Goal: Transaction & Acquisition: Purchase product/service

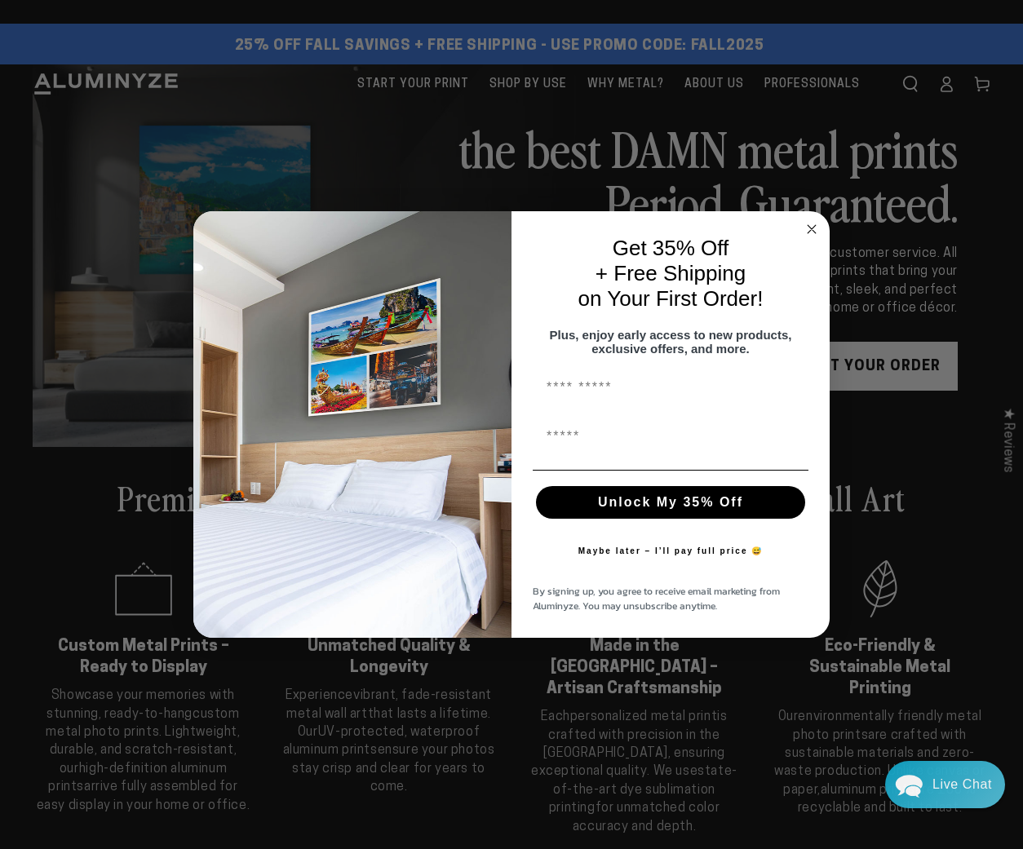
click at [815, 220] on circle "Close dialog" at bounding box center [811, 228] width 19 height 19
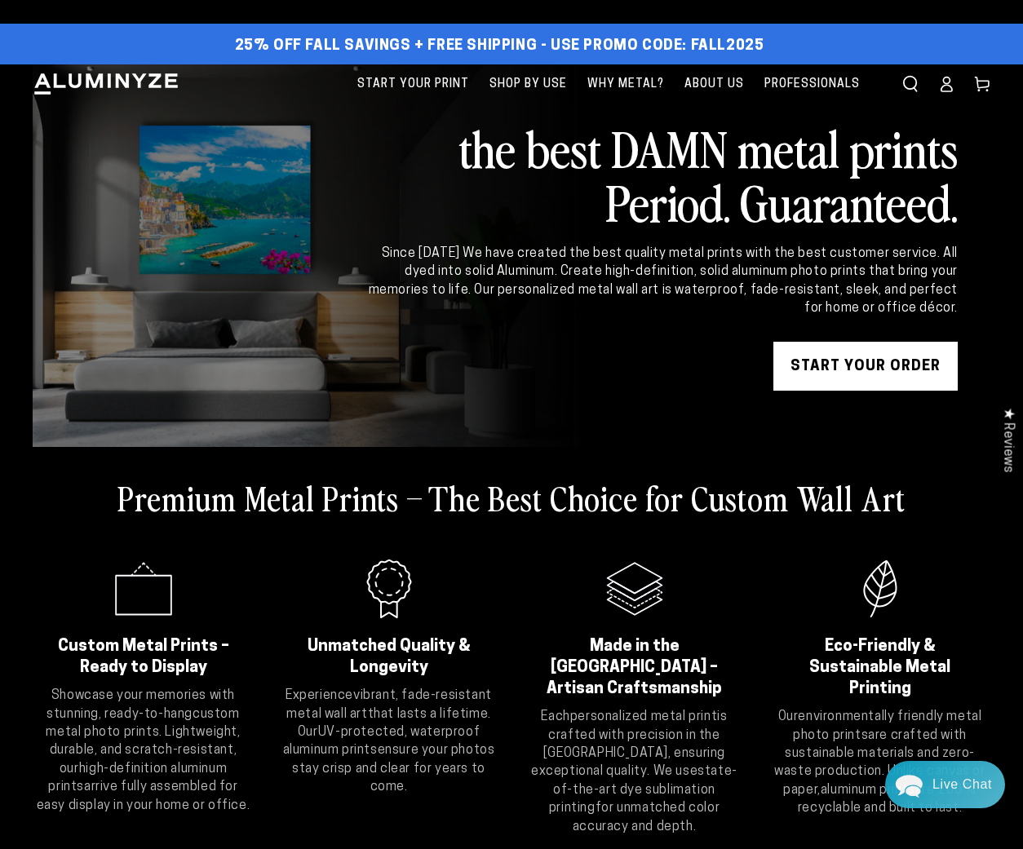
click at [869, 361] on link "START YOUR Order" at bounding box center [865, 366] width 184 height 49
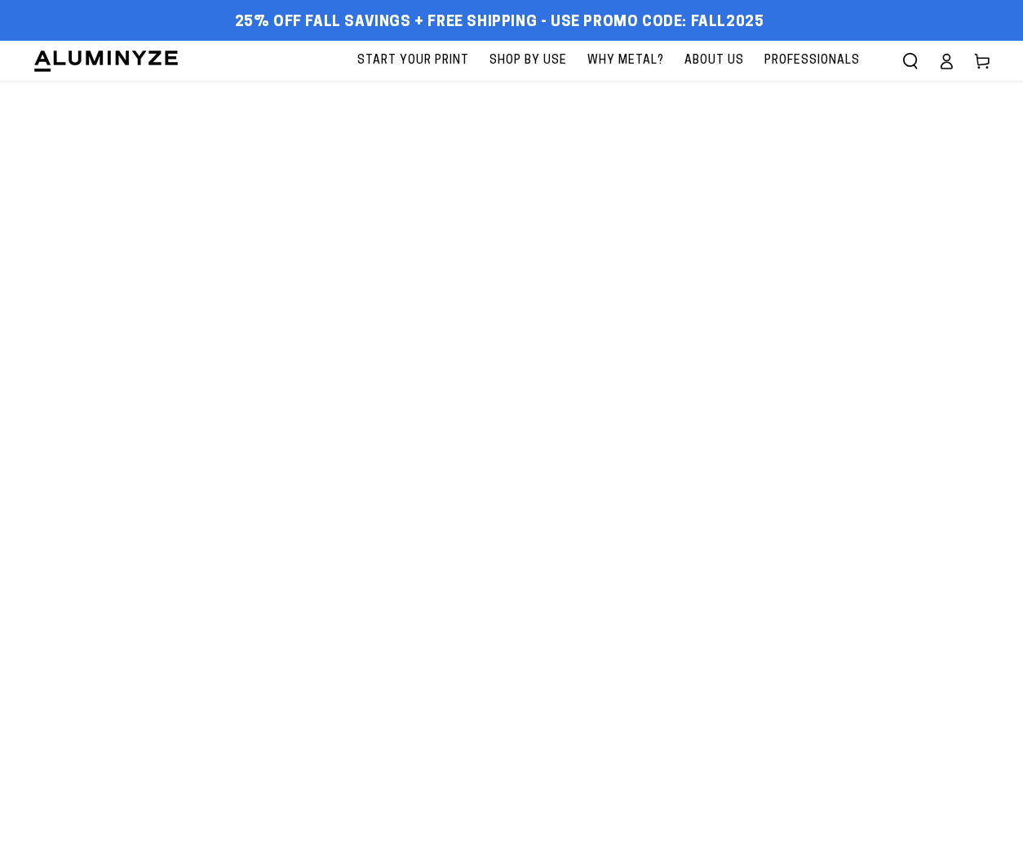
select select "**********"
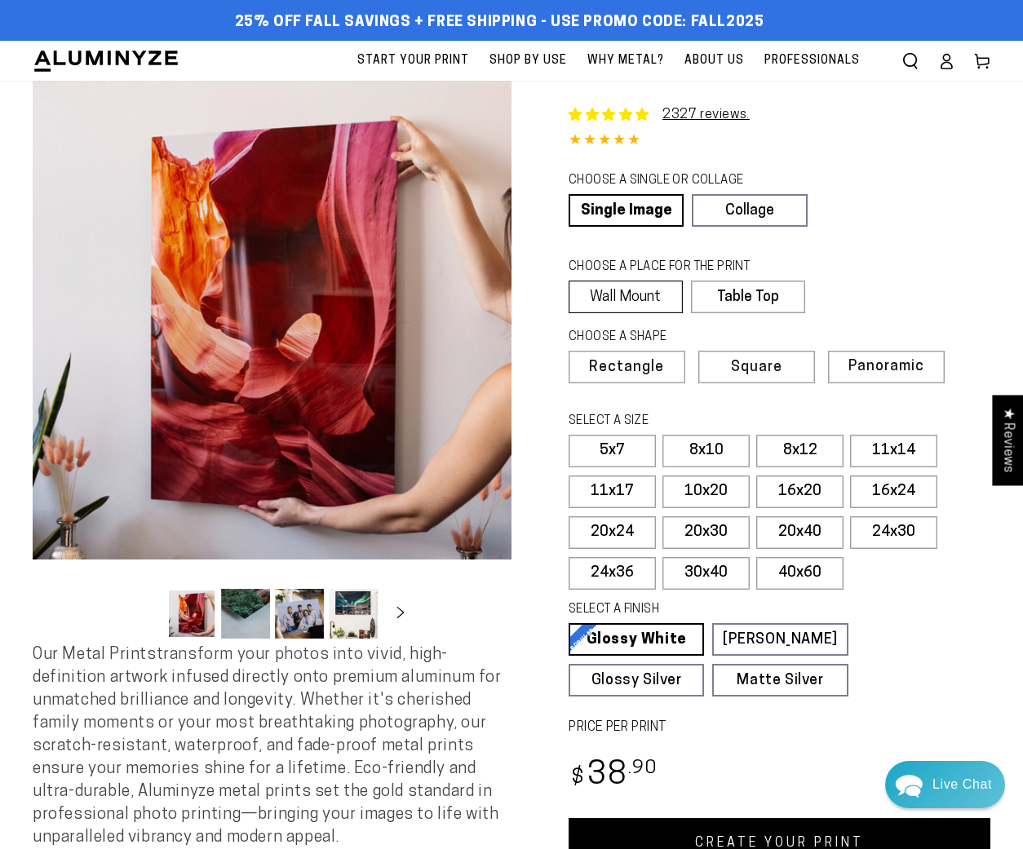
click at [650, 305] on label "Wall Mount" at bounding box center [625, 296] width 114 height 33
click at [876, 535] on label "24x30" at bounding box center [893, 532] width 87 height 33
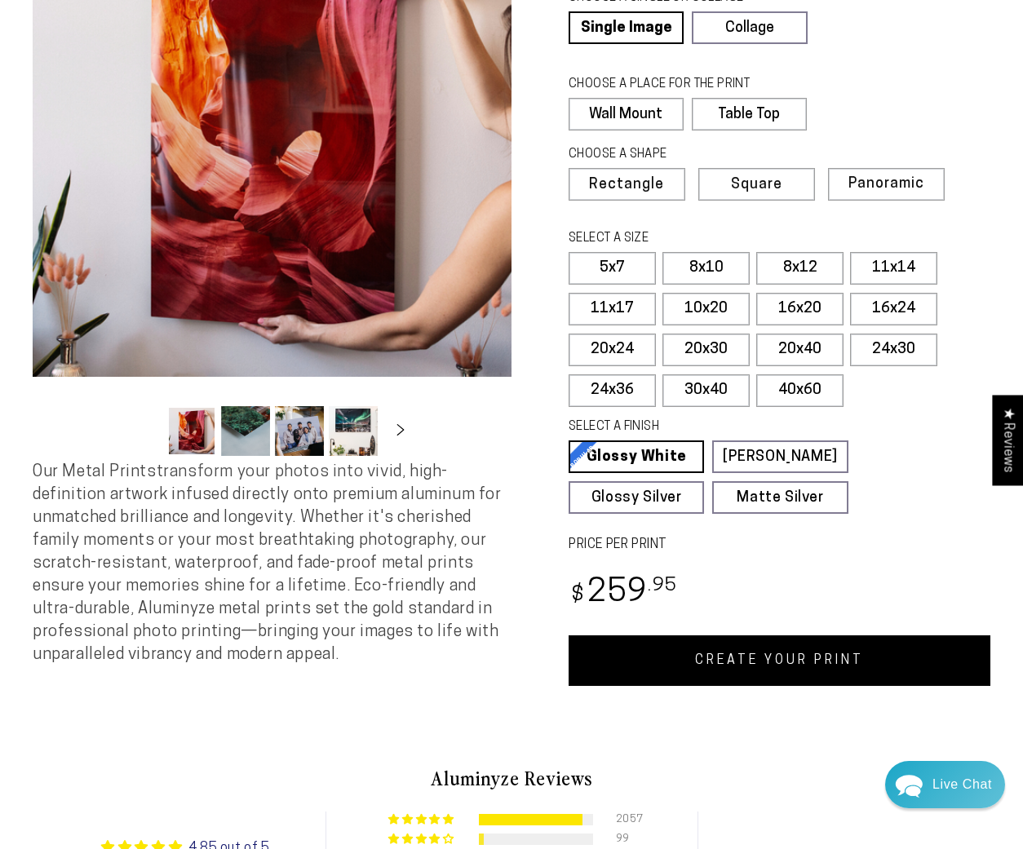
scroll to position [185, 0]
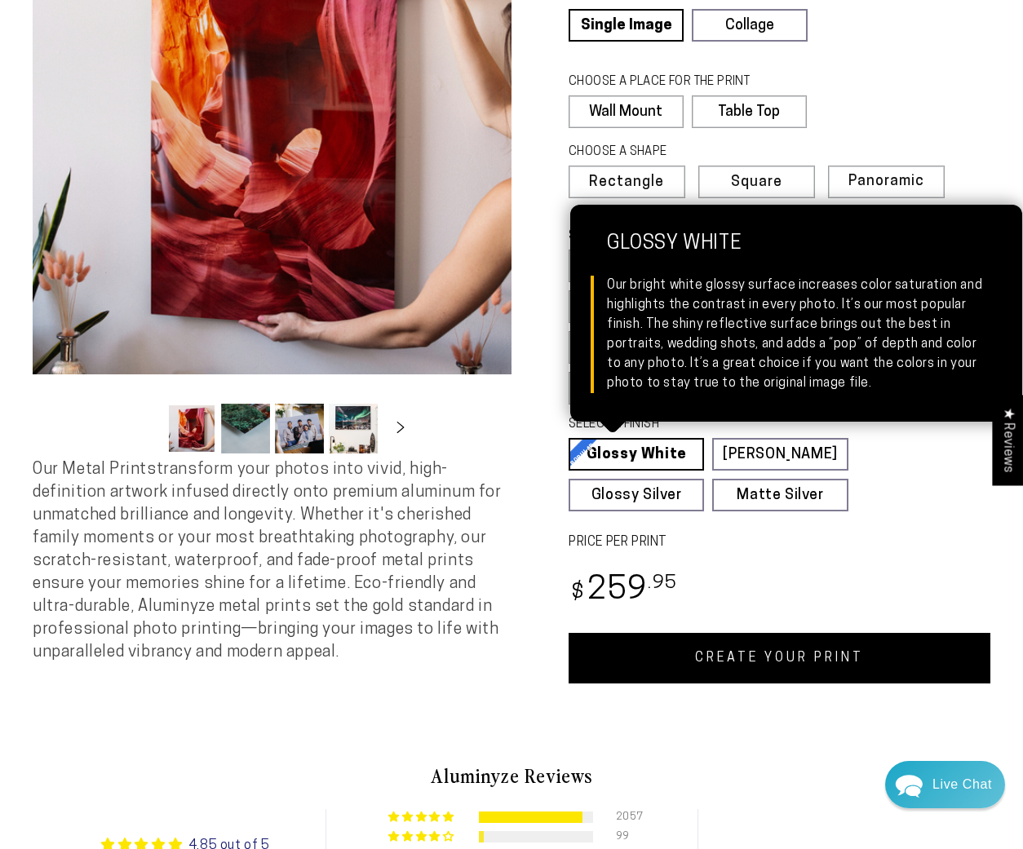
click at [656, 455] on link "Glossy White Glossy White Our bright white glossy surface increases color satur…" at bounding box center [635, 454] width 135 height 33
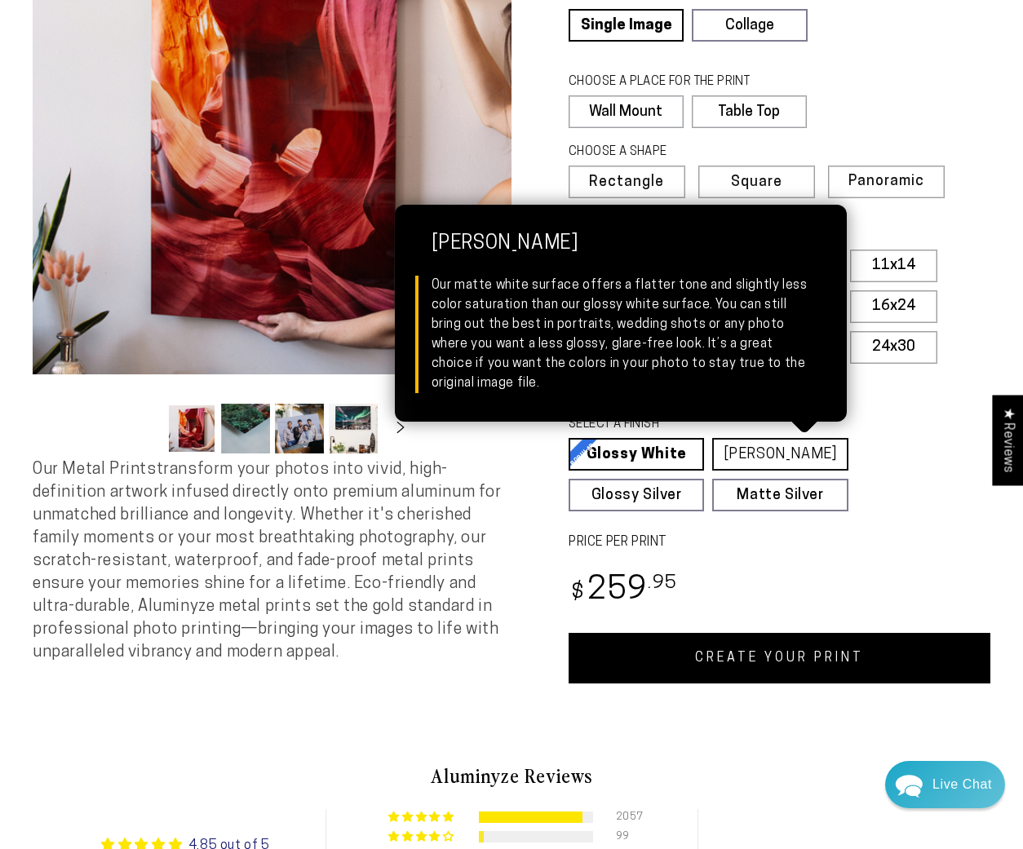
click at [776, 461] on link "Matte White Matte White Our matte white surface offers a flatter tone and sligh…" at bounding box center [779, 454] width 135 height 33
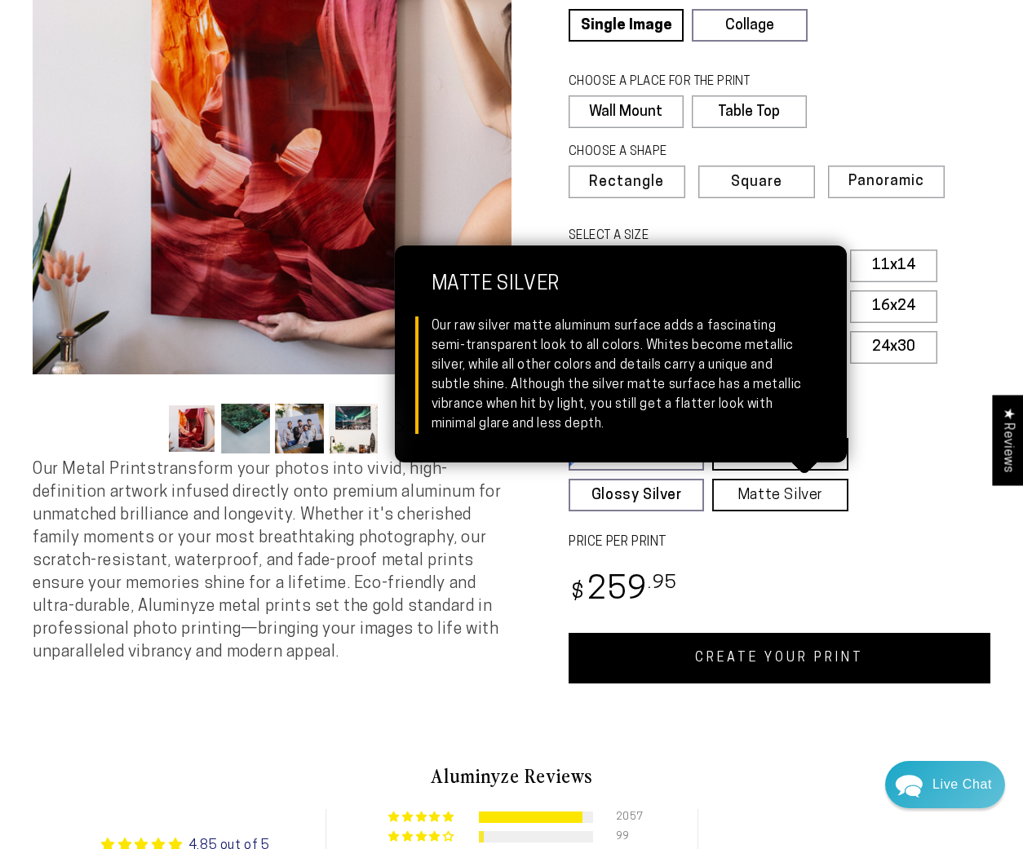
click at [732, 493] on link "Matte Silver Matte Silver Our raw silver matte aluminum surface adds a fascinat…" at bounding box center [779, 495] width 135 height 33
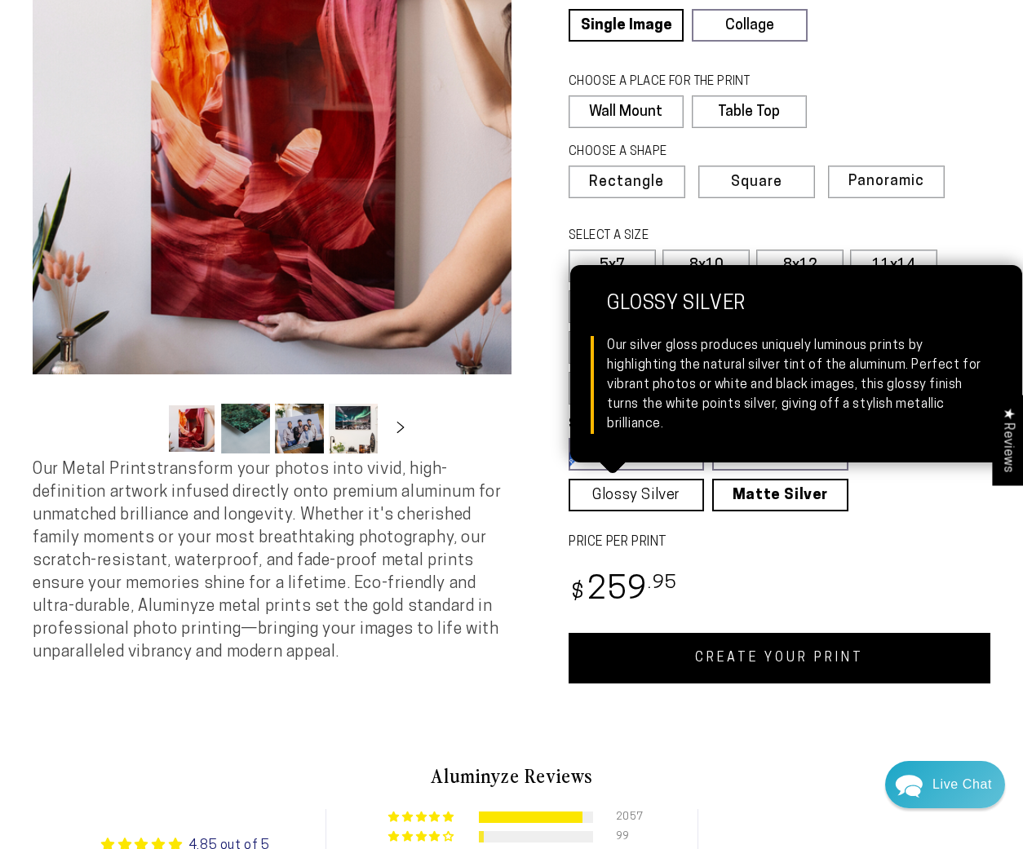
click at [629, 492] on link "Glossy Silver Glossy Silver Our silver gloss produces uniquely luminous prints …" at bounding box center [635, 495] width 135 height 33
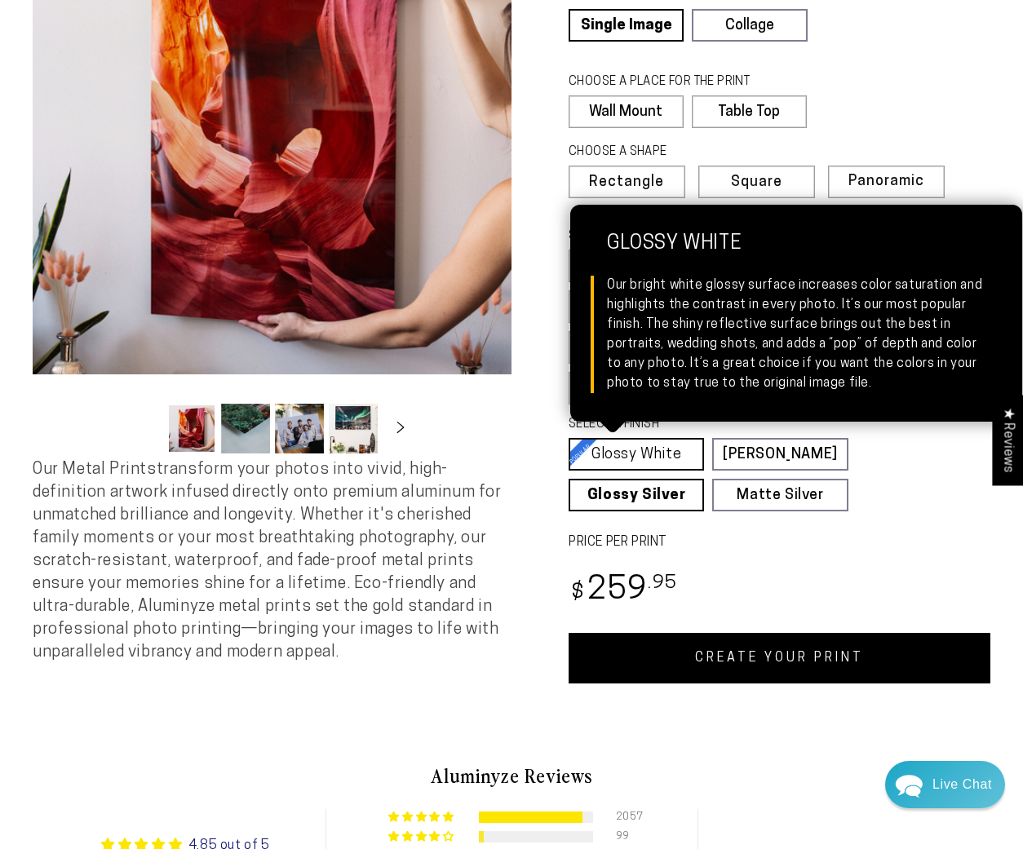
click at [612, 453] on link "Glossy White Glossy White Our bright white glossy surface increases color satur…" at bounding box center [635, 454] width 135 height 33
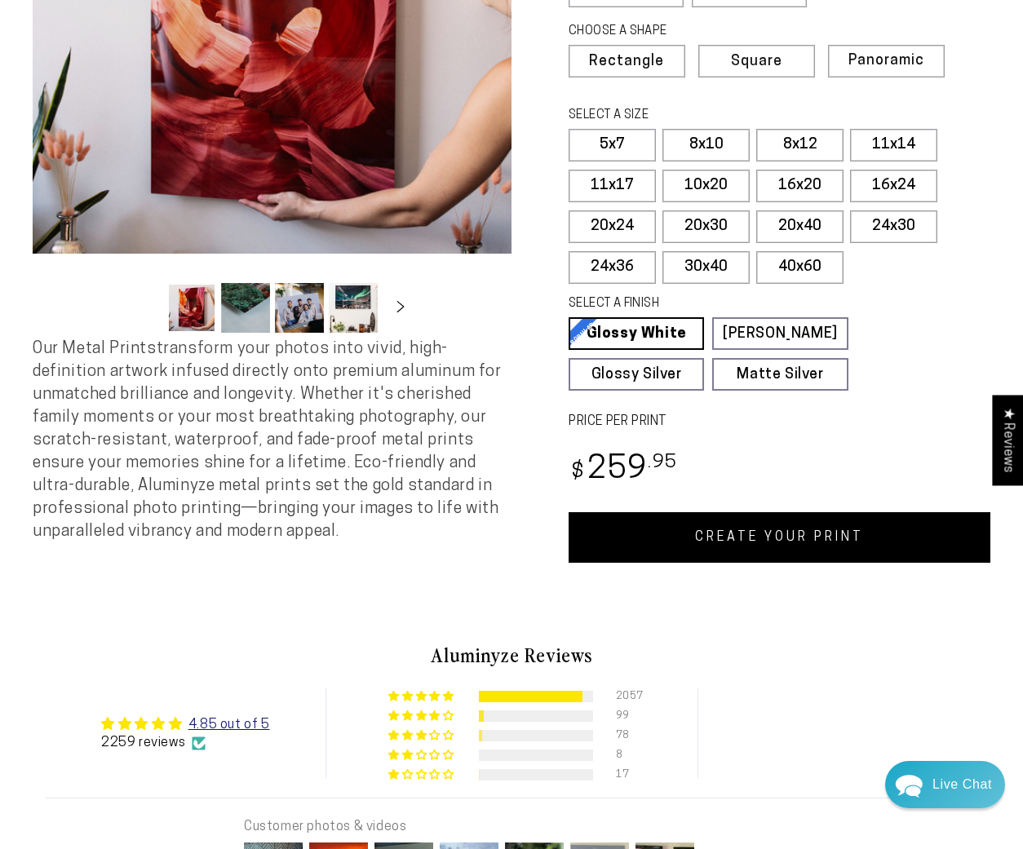
scroll to position [307, 0]
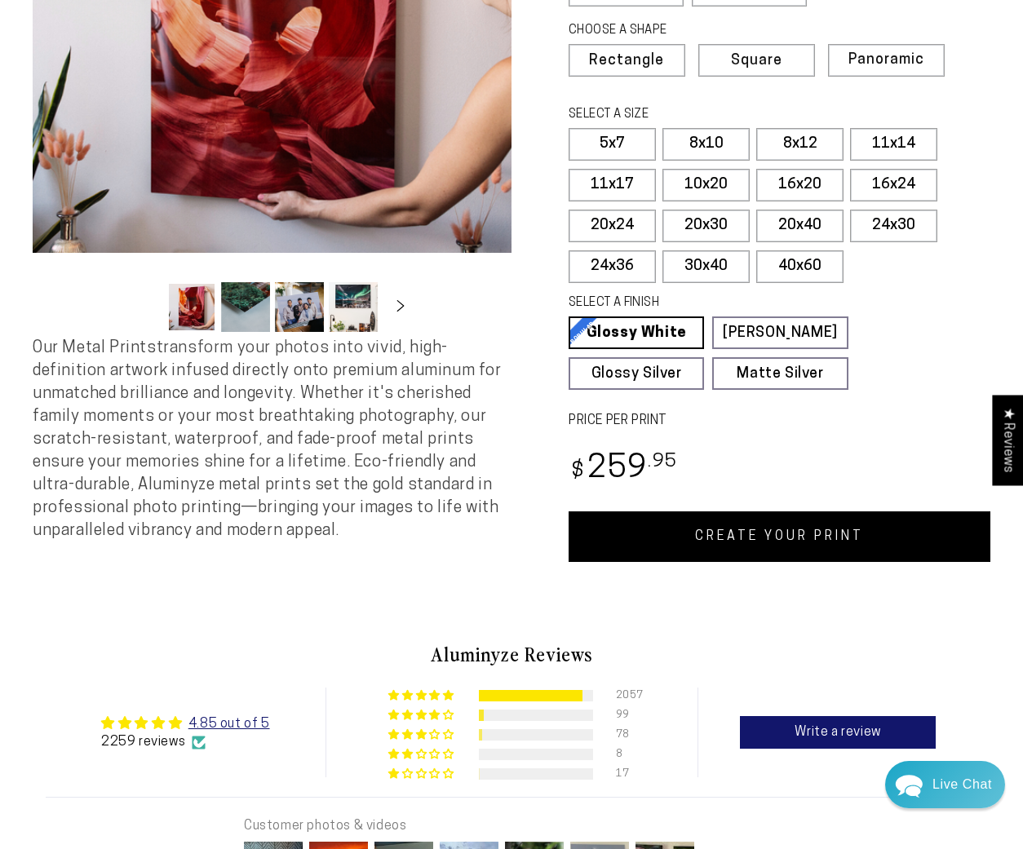
click at [673, 543] on link "CREATE YOUR PRINT" at bounding box center [779, 536] width 422 height 51
